Goal: Information Seeking & Learning: Learn about a topic

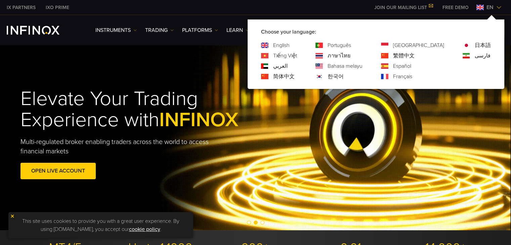
click at [297, 66] on div "العربي" at bounding box center [279, 66] width 36 height 8
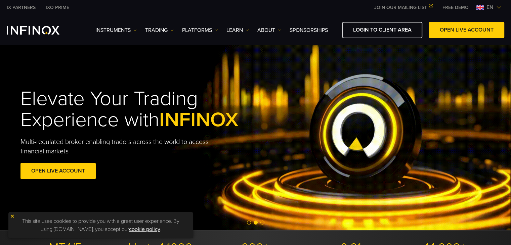
click at [500, 8] on img at bounding box center [499, 7] width 5 height 5
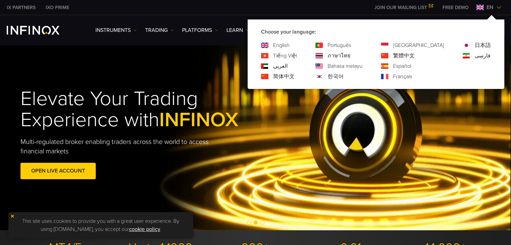
click at [288, 67] on link "العربي" at bounding box center [280, 66] width 14 height 8
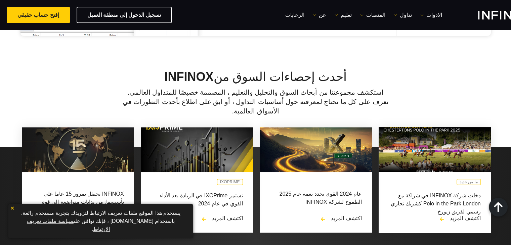
scroll to position [706, 0]
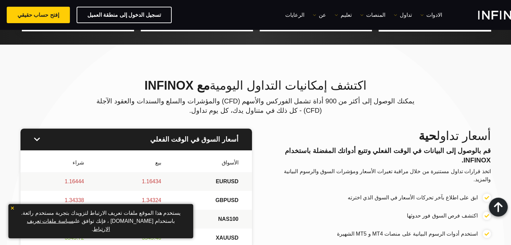
click at [14, 211] on img at bounding box center [12, 208] width 5 height 5
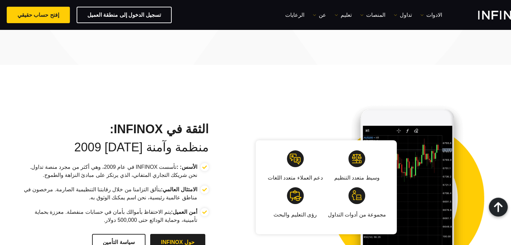
scroll to position [1076, 0]
click at [167, 125] on h2 "الثقة في INFINOX: منظمة وآمنة منذ عام 2009" at bounding box center [115, 138] width 188 height 33
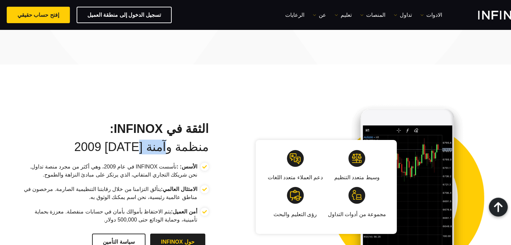
click at [167, 125] on h2 "الثقة في INFINOX: منظمة وآمنة منذ عام 2009" at bounding box center [115, 138] width 188 height 33
click at [179, 122] on strong "الثقة في INFINOX:" at bounding box center [115, 129] width 188 height 15
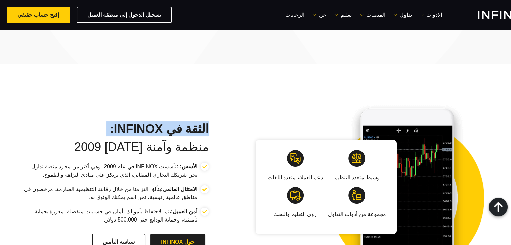
click at [179, 122] on strong "الثقة في INFINOX:" at bounding box center [115, 129] width 188 height 15
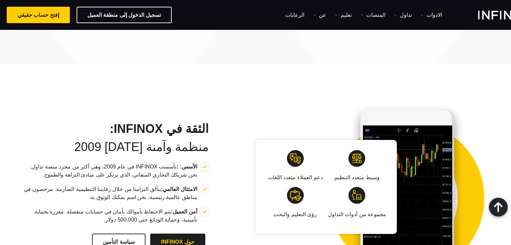
click at [184, 164] on strong "الأسس: :" at bounding box center [187, 167] width 21 height 6
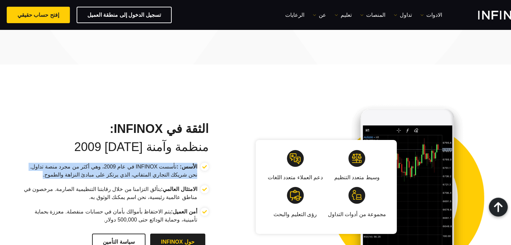
click at [184, 164] on strong "الأسس: :" at bounding box center [187, 167] width 21 height 6
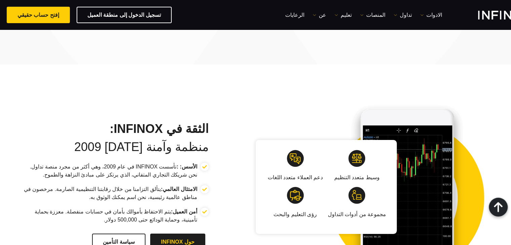
click at [187, 187] on strong "الامتثال العالمي:" at bounding box center [179, 190] width 36 height 6
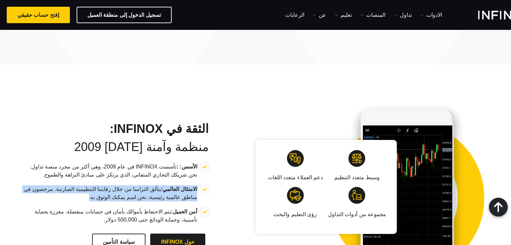
click at [187, 187] on strong "الامتثال العالمي:" at bounding box center [179, 190] width 36 height 6
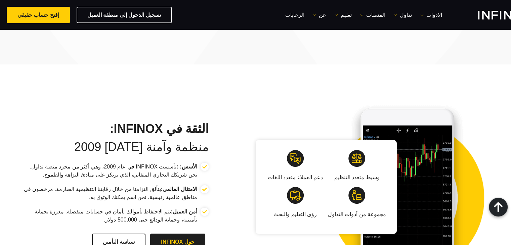
click at [190, 208] on p "أمن العميل: يتم الاحتفاظ بأموالك بأمان في حسابات منفصلة. معززة بحماية تأمينية، …" at bounding box center [109, 216] width 177 height 16
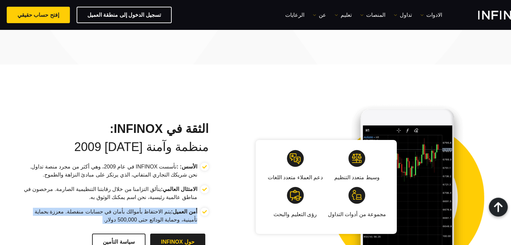
click at [190, 208] on p "أمن العميل: يتم الاحتفاظ بأموالك بأمان في حسابات منفصلة. معززة بحماية تأمينية، …" at bounding box center [109, 216] width 177 height 16
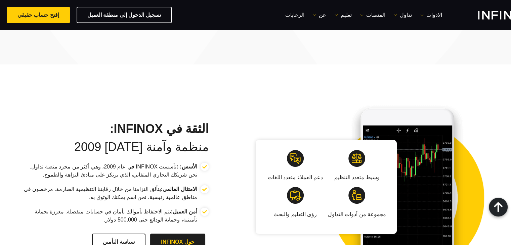
click at [191, 186] on li "الامتثال العالمي: يتألق التزامنا من خلال رقابتنا التنظيمية الصارمة. مرخصون في م…" at bounding box center [115, 197] width 188 height 23
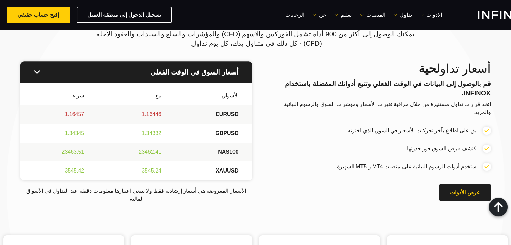
scroll to position [807, 0]
